Goal: Information Seeking & Learning: Understand process/instructions

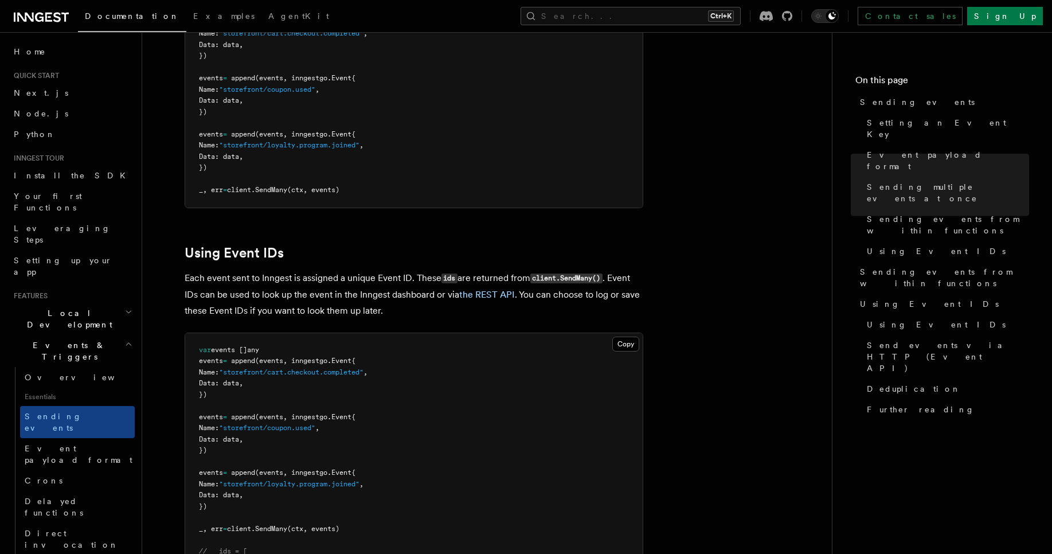
scroll to position [1192, 0]
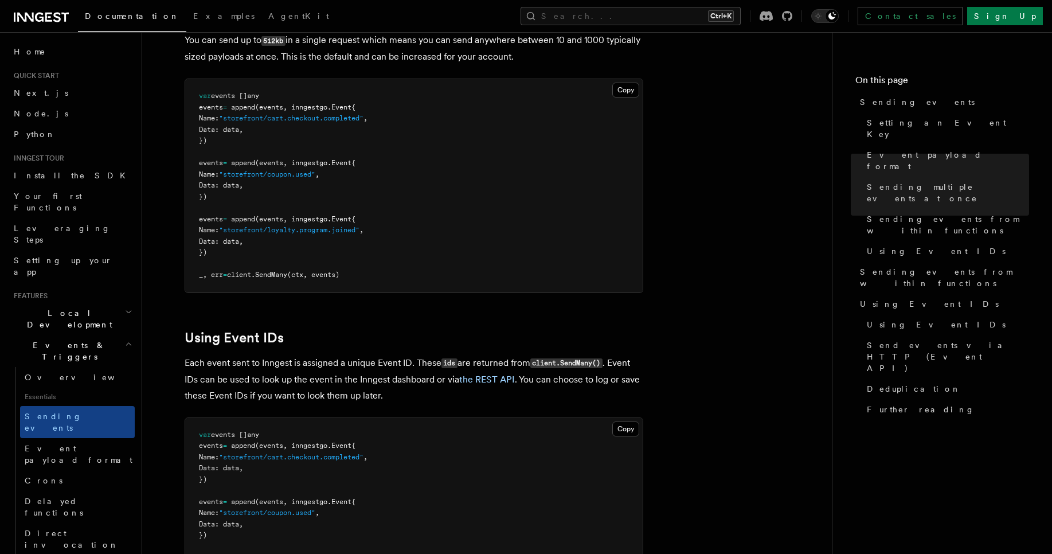
click at [367, 330] on article "Features Events & Triggers Sending events To start, make sure you have installe…" at bounding box center [486, 497] width 653 height 3278
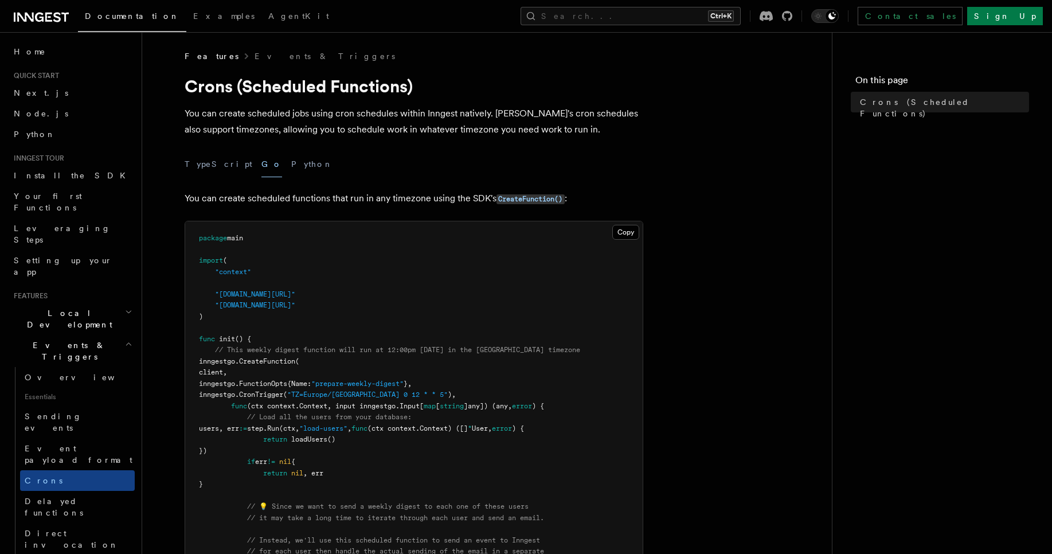
click at [195, 199] on p "You can create scheduled functions that run in any timezone using the SDK's Cre…" at bounding box center [414, 198] width 459 height 17
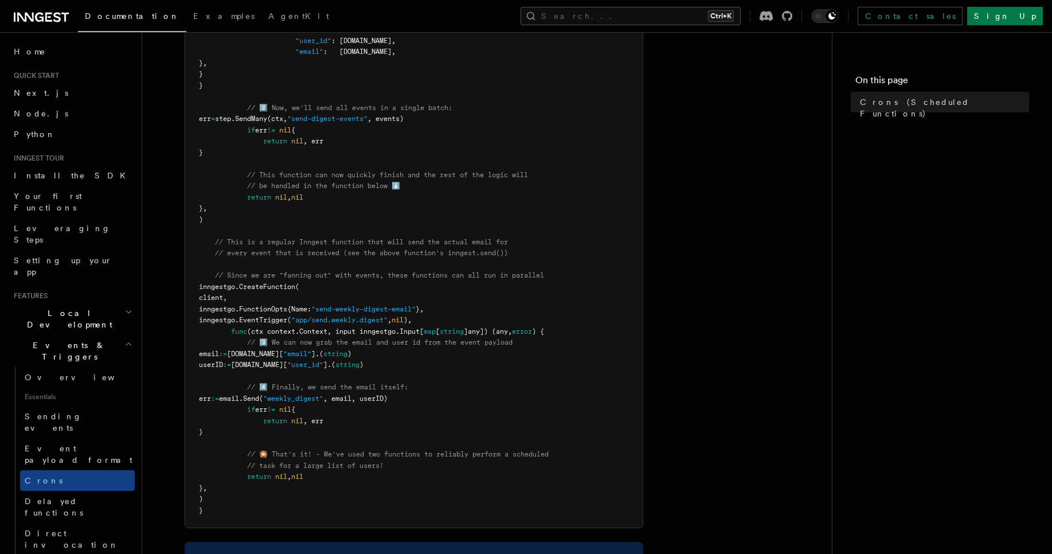
scroll to position [757, 0]
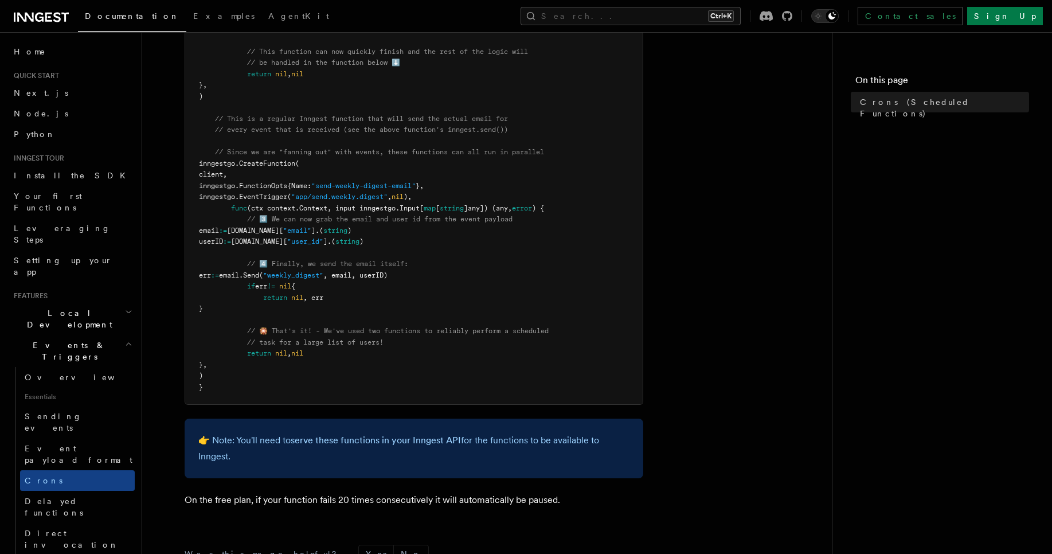
click at [62, 307] on span "Local Development" at bounding box center [67, 318] width 116 height 23
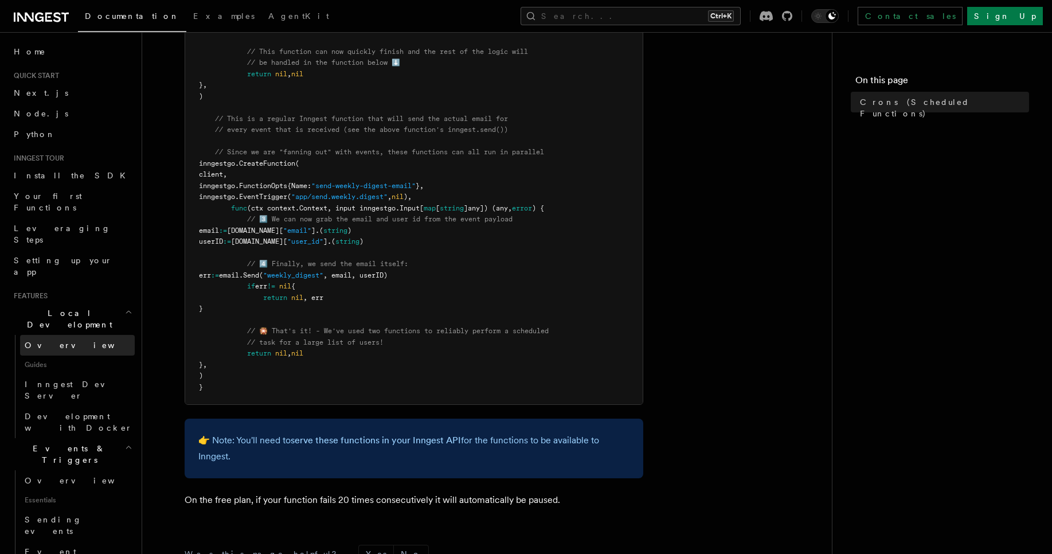
click at [42, 339] on span "Overview" at bounding box center [84, 344] width 118 height 11
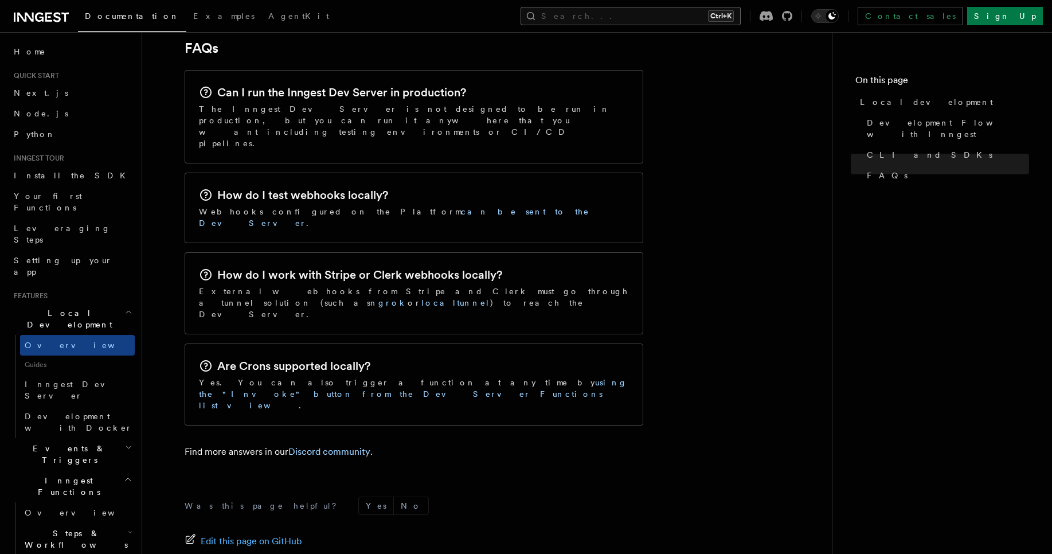
scroll to position [1376, 0]
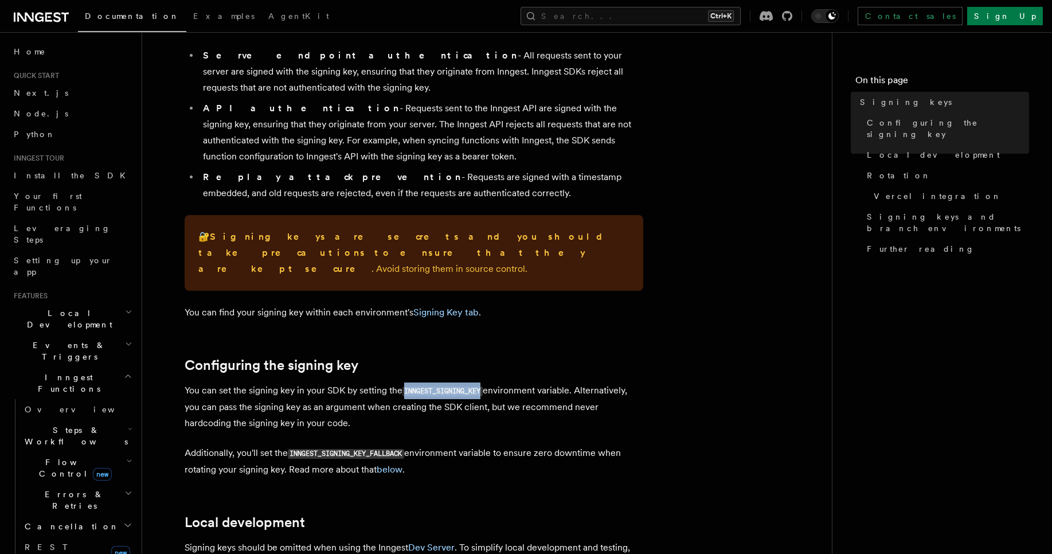
scroll to position [138, 0]
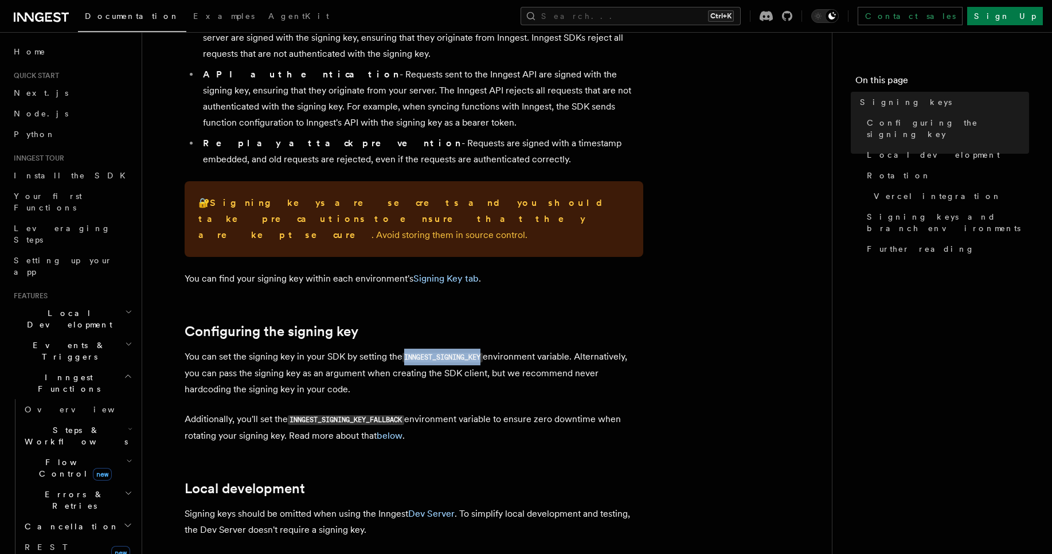
click at [434, 352] on code "INNGEST_SIGNING_KEY" at bounding box center [442, 357] width 80 height 10
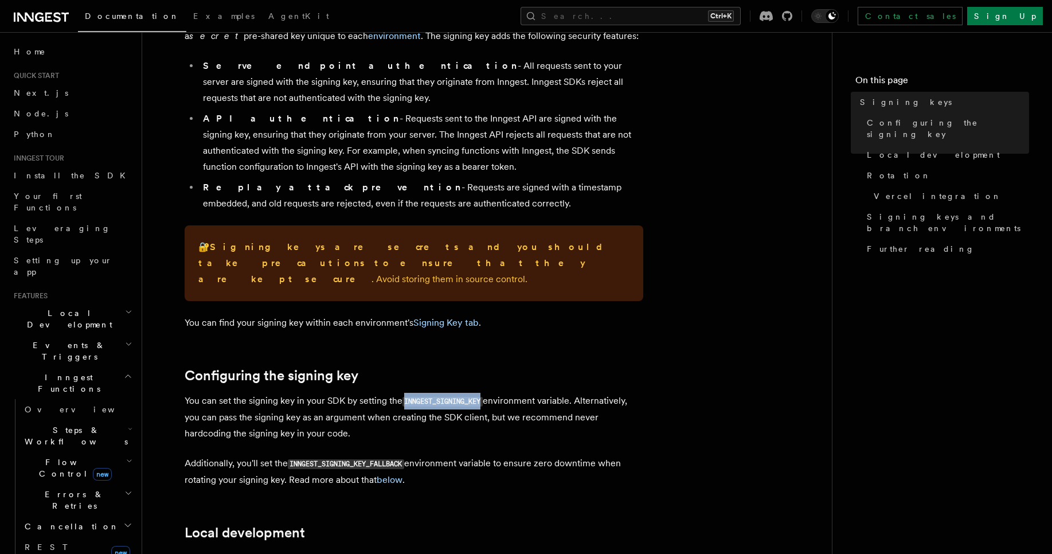
scroll to position [69, 0]
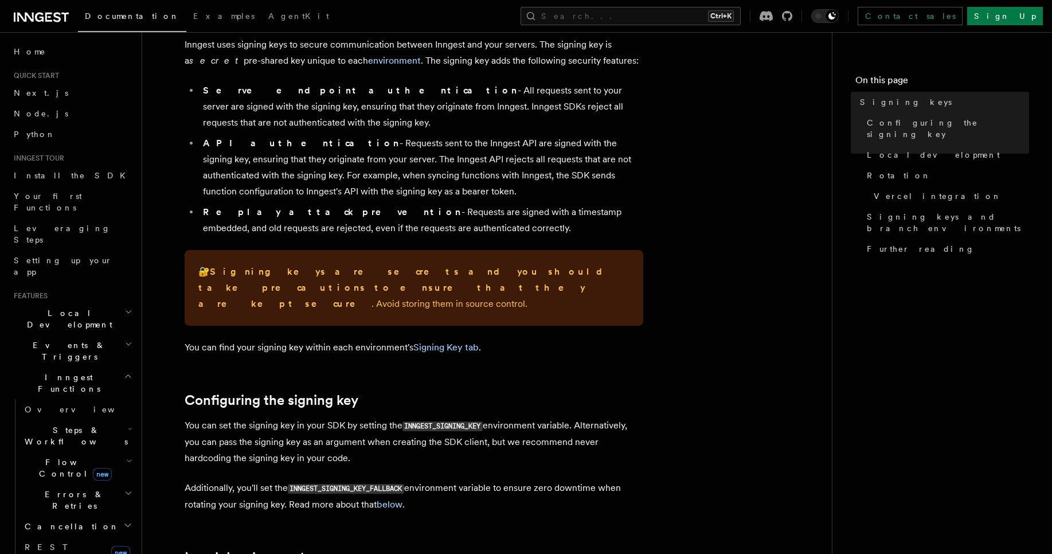
click at [225, 178] on li "API authentication - Requests sent to the Inngest API are signed with the signi…" at bounding box center [421, 167] width 444 height 64
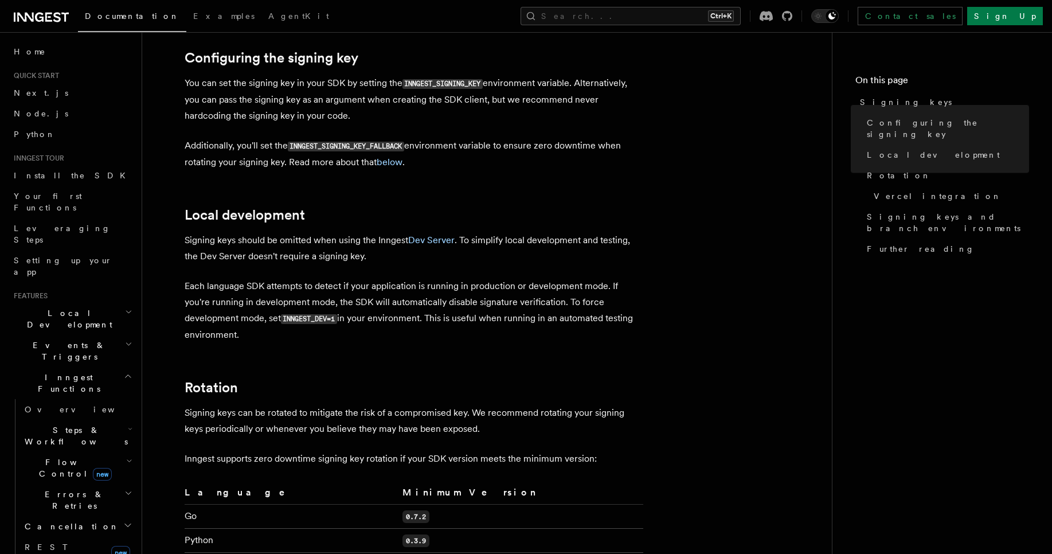
scroll to position [413, 0]
